Goal: Navigation & Orientation: Find specific page/section

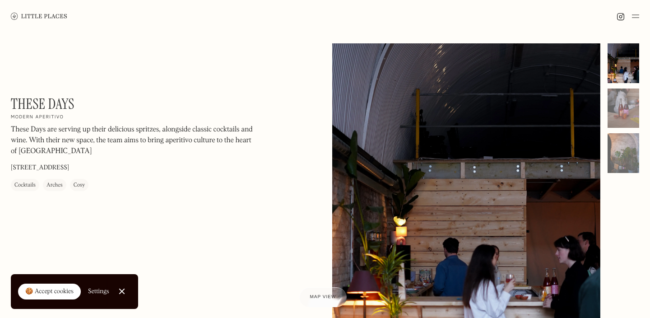
click at [647, 116] on div "These Days On Our Radar Modern aperitivo These Days are serving up their delici…" at bounding box center [325, 223] width 650 height 380
click at [631, 114] on div at bounding box center [624, 108] width 32 height 40
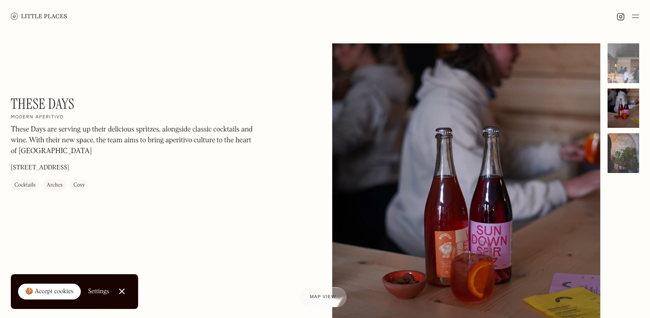
click at [623, 160] on div at bounding box center [624, 153] width 32 height 40
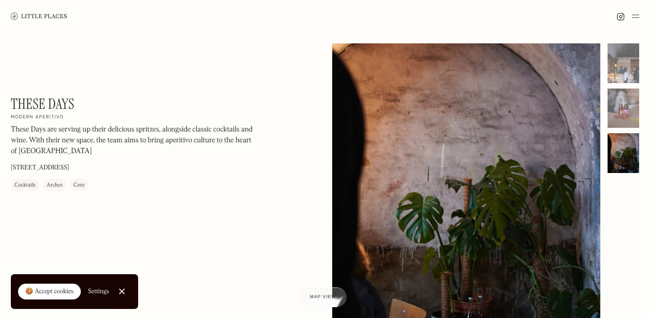
click at [26, 11] on link at bounding box center [39, 16] width 56 height 33
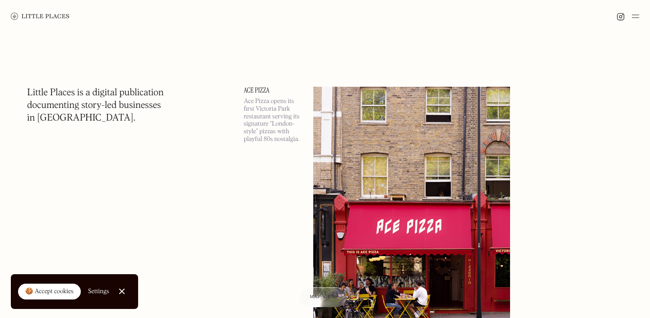
click at [50, 17] on img at bounding box center [40, 16] width 59 height 7
click at [637, 19] on img at bounding box center [635, 16] width 7 height 11
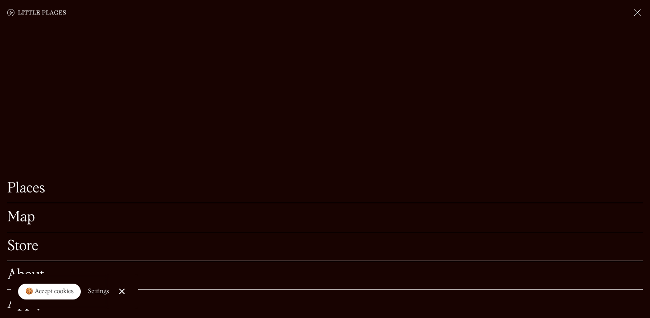
click at [37, 192] on link "Places" at bounding box center [325, 188] width 636 height 14
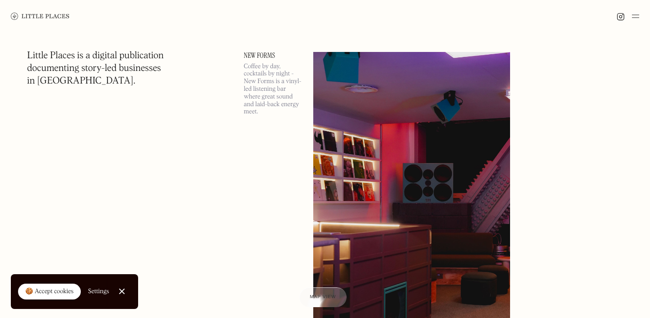
scroll to position [4355, 0]
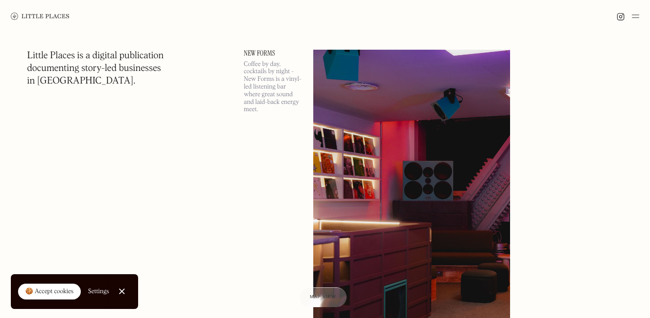
click at [261, 50] on link "New Forms" at bounding box center [273, 53] width 59 height 7
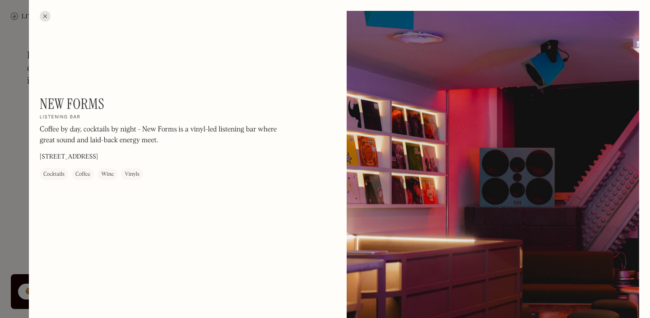
click at [44, 15] on div at bounding box center [45, 16] width 11 height 11
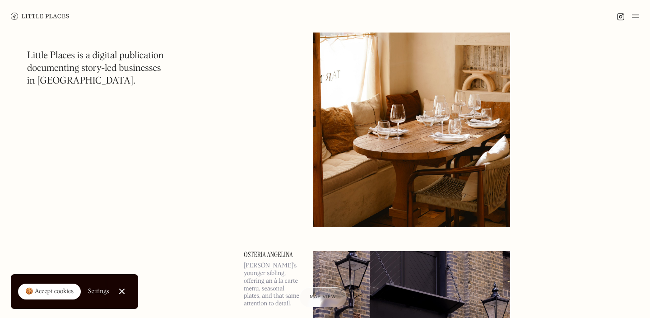
scroll to position [3322, 0]
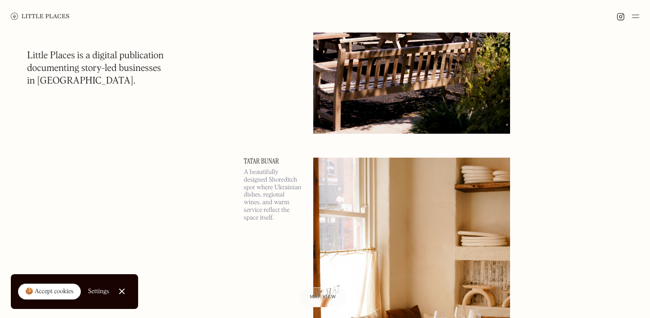
click at [269, 160] on link "Tatar Bunar" at bounding box center [273, 161] width 59 height 7
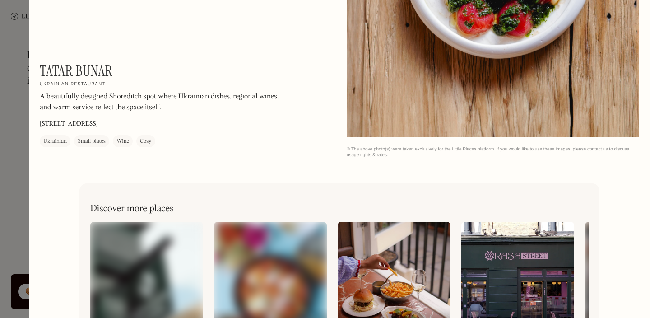
scroll to position [1050, 0]
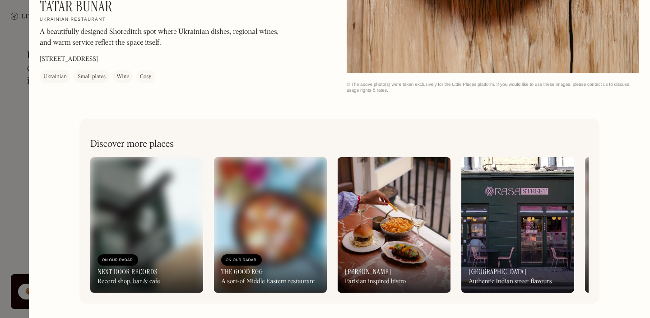
click at [28, 30] on div at bounding box center [325, 159] width 650 height 318
